Goal: Task Accomplishment & Management: Use online tool/utility

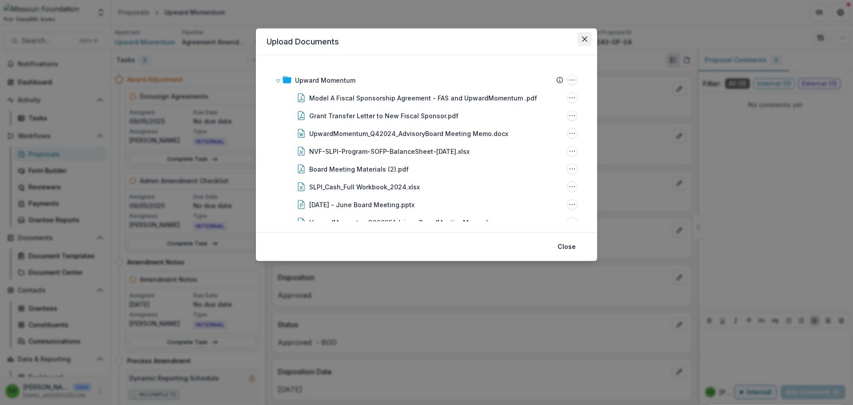
click at [585, 39] on icon "Close" at bounding box center [584, 38] width 5 height 5
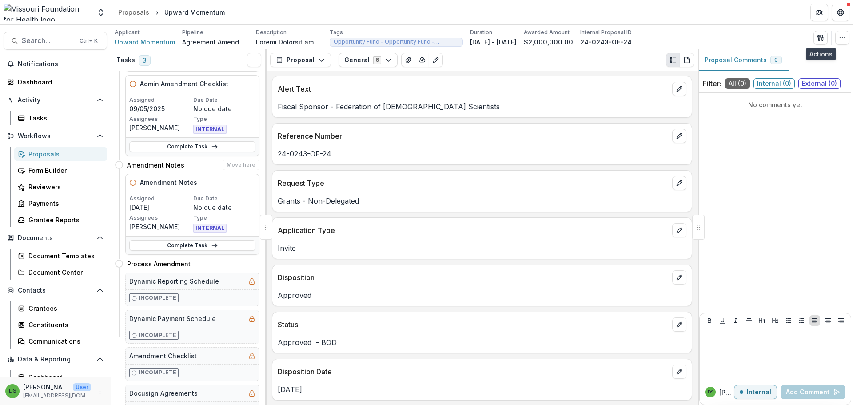
scroll to position [110, 0]
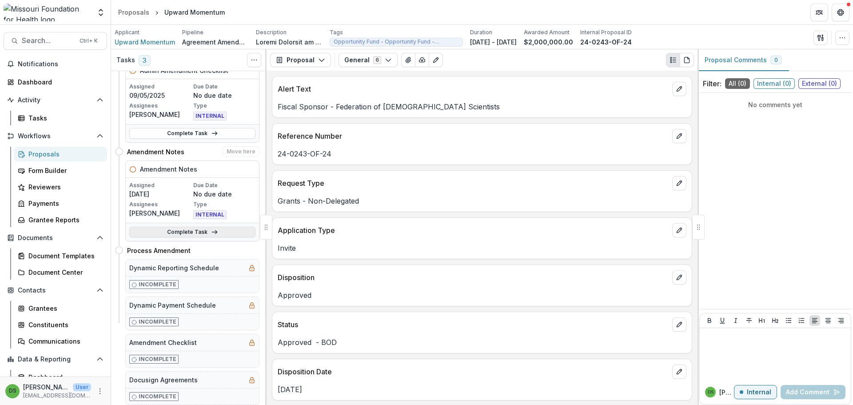
click at [169, 231] on link "Complete Task" at bounding box center [192, 231] width 126 height 11
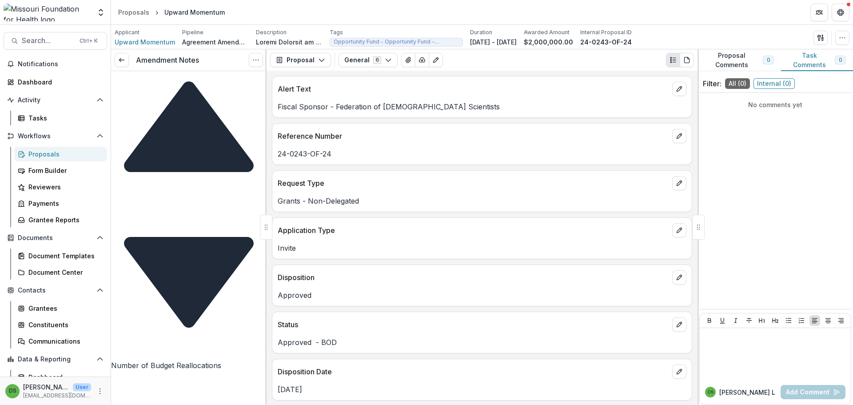
scroll to position [129, 0]
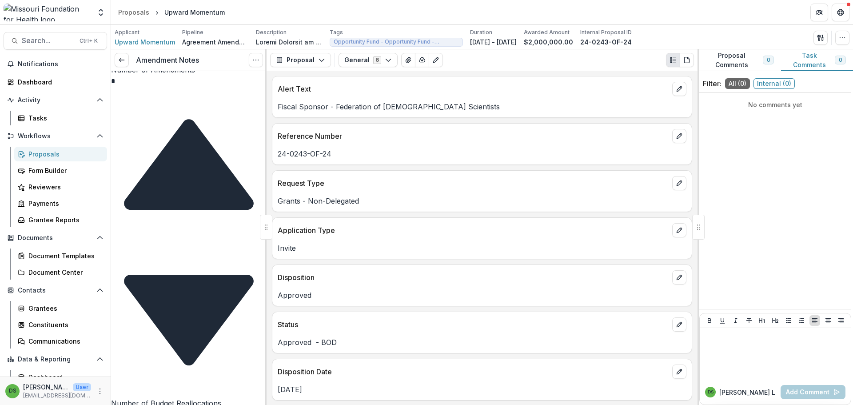
scroll to position [0, 0]
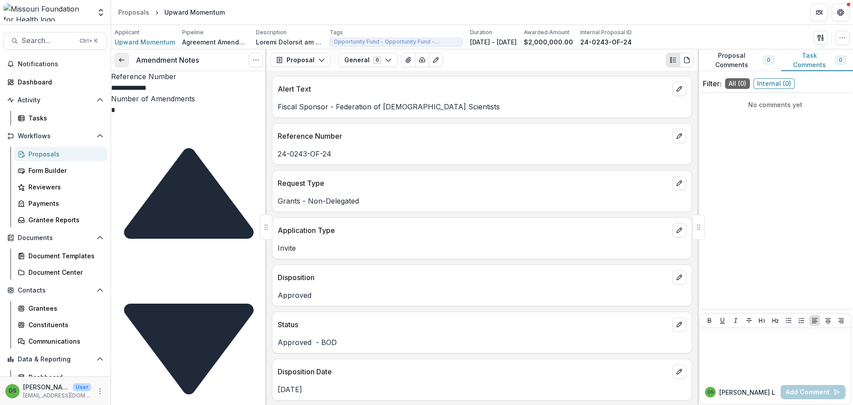
type textarea "**********"
click at [120, 61] on icon at bounding box center [121, 59] width 7 height 7
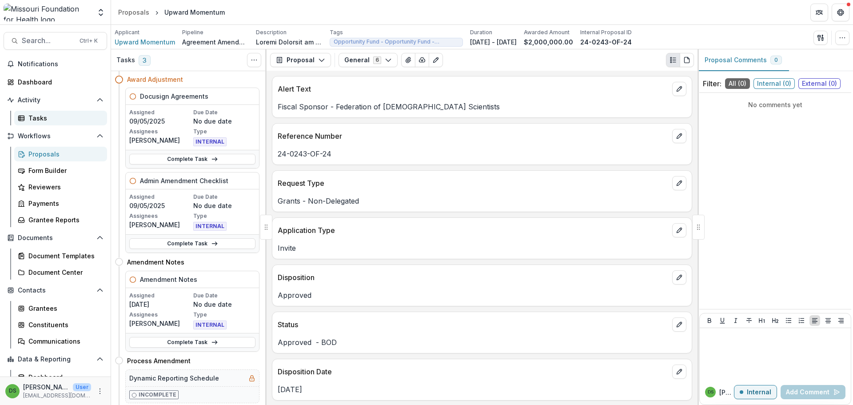
click at [42, 120] on div "Tasks" at bounding box center [63, 117] width 71 height 9
